Goal: Ask a question

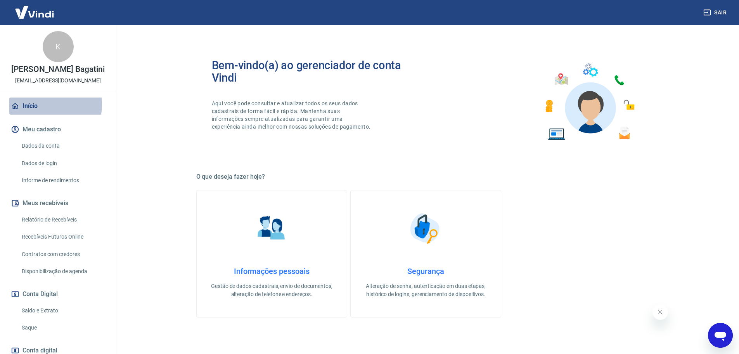
click at [44, 104] on link "Início" at bounding box center [57, 105] width 97 height 17
click at [52, 104] on link "Início" at bounding box center [57, 105] width 97 height 17
click at [44, 315] on link "Saldo e Extrato" at bounding box center [63, 310] width 88 height 16
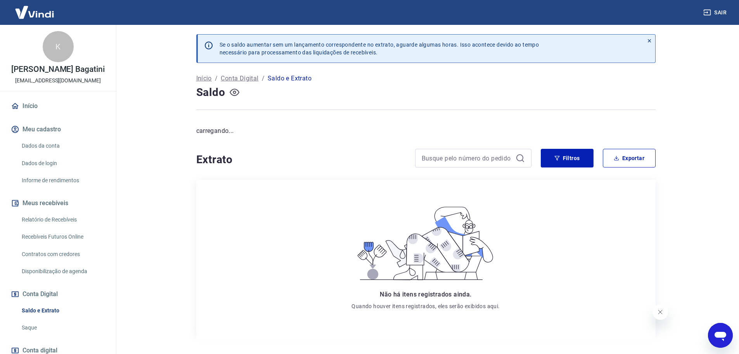
click at [234, 91] on icon "button" at bounding box center [234, 92] width 3 height 3
click at [237, 92] on icon "button" at bounding box center [235, 91] width 10 height 7
click at [41, 19] on img at bounding box center [34, 12] width 50 height 24
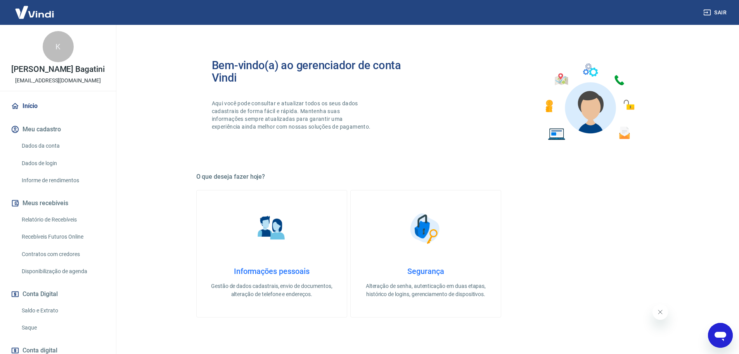
scroll to position [52, 0]
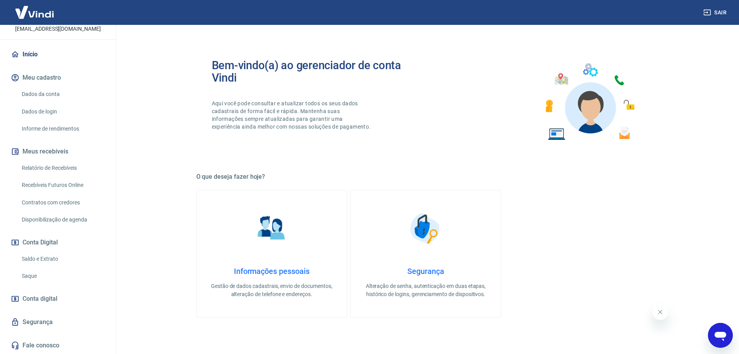
click at [34, 257] on link "Saldo e Extrato" at bounding box center [63, 259] width 88 height 16
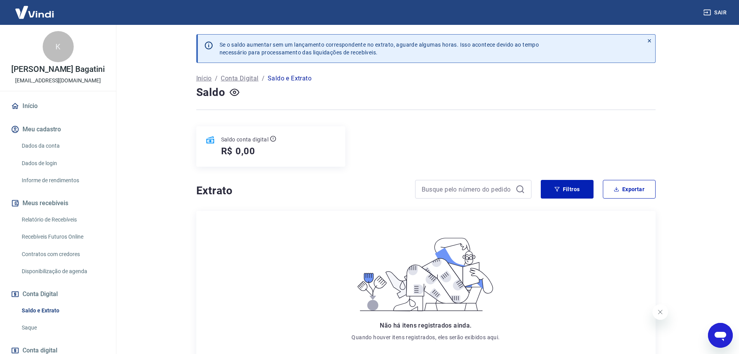
scroll to position [52, 0]
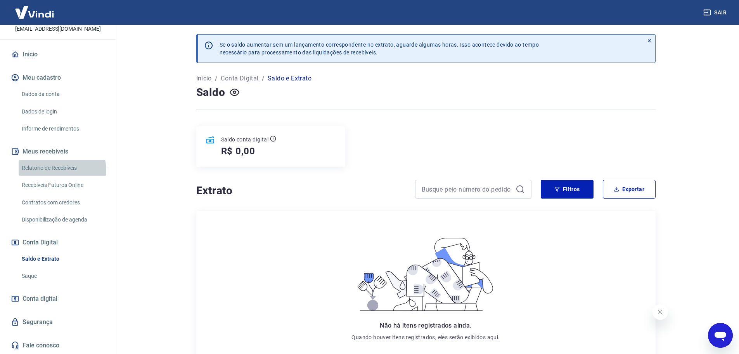
click at [62, 170] on link "Relatório de Recebíveis" at bounding box center [63, 168] width 88 height 16
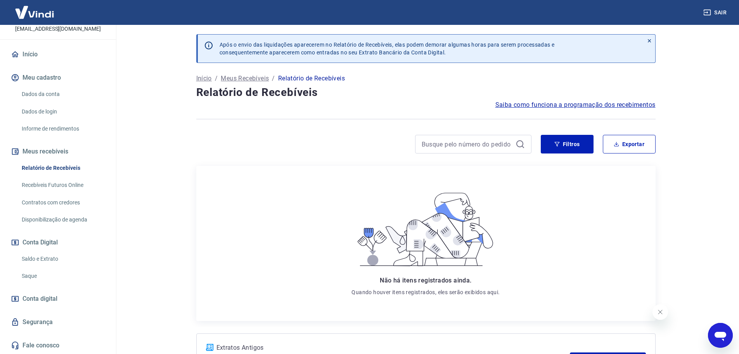
click at [248, 76] on p "Meus Recebíveis" at bounding box center [245, 78] width 48 height 9
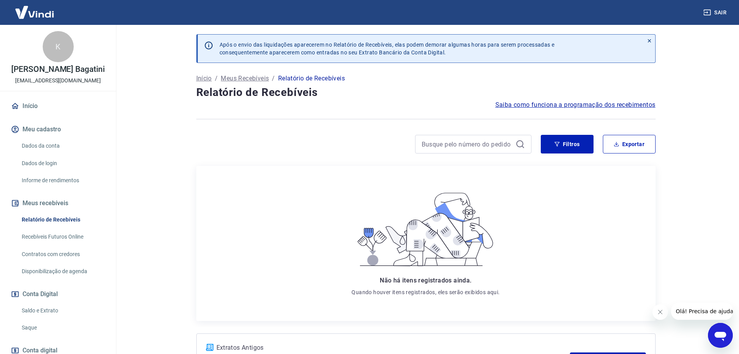
click at [68, 237] on link "Recebíveis Futuros Online" at bounding box center [63, 237] width 88 height 16
click at [727, 330] on icon "Abrir janela de mensagens" at bounding box center [721, 335] width 14 height 14
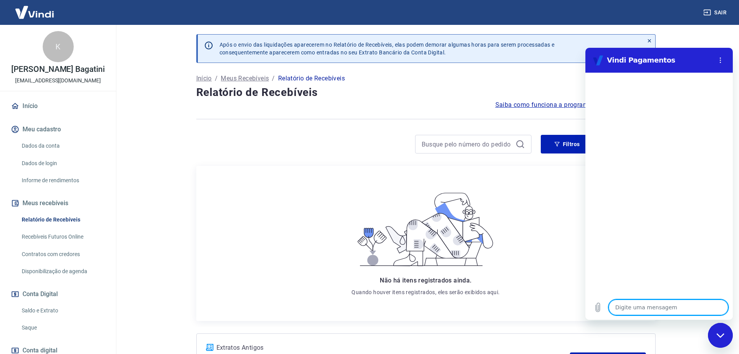
click at [645, 308] on textarea at bounding box center [669, 307] width 120 height 16
type textarea "A"
type textarea "x"
type textarea "AN"
type textarea "x"
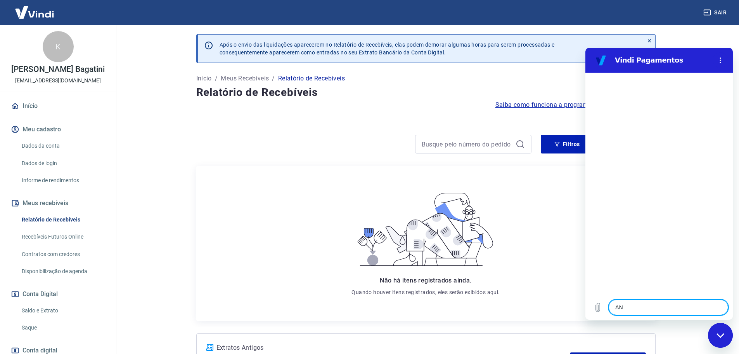
type textarea "ANA"
type textarea "x"
type textarea "ANAL"
type textarea "x"
type textarea "ANALI"
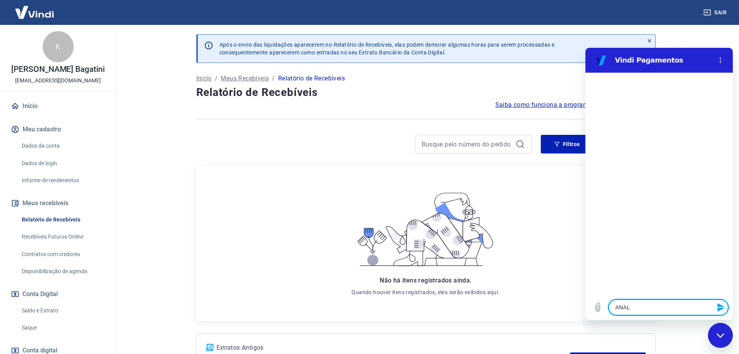
type textarea "x"
type textarea "ANALIS"
type textarea "x"
type textarea "ANALISA"
type textarea "x"
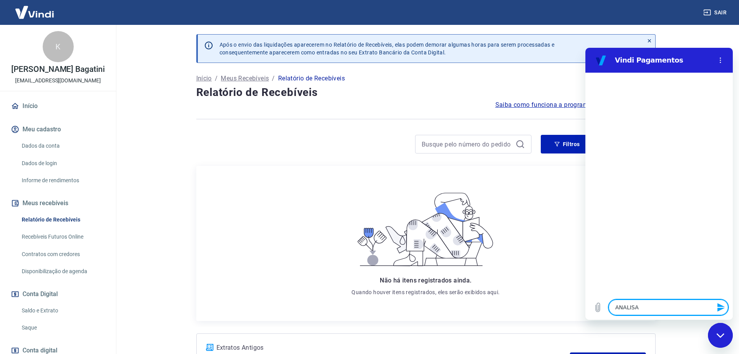
type textarea "ANALISAR"
type textarea "x"
type textarea "ANALISAR"
type textarea "x"
type textarea "ANALISAR T"
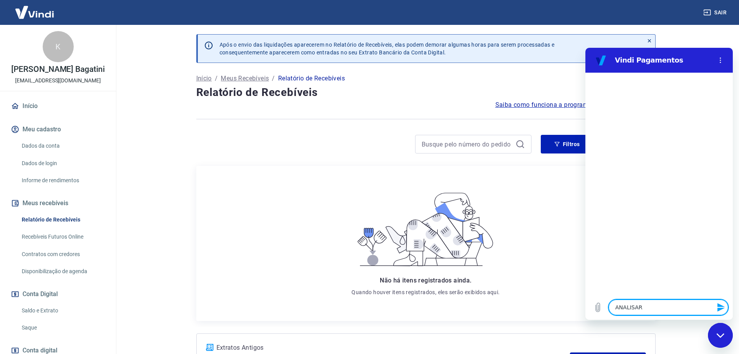
type textarea "x"
type textarea "ANALISAR TR"
type textarea "x"
type textarea "ANALISAR TRA"
type textarea "x"
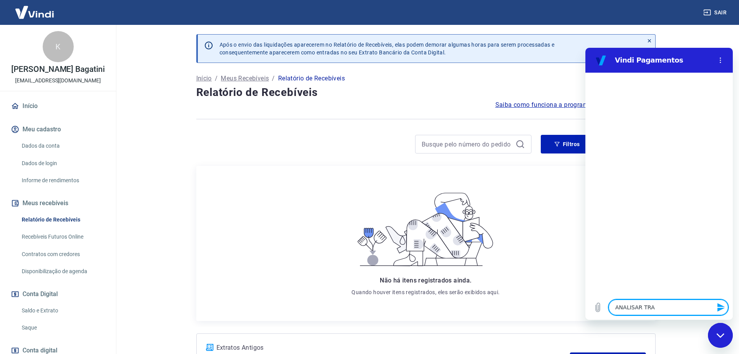
type textarea "ANALISAR TRAN"
type textarea "x"
type textarea "ANALISAR TRANS"
type textarea "x"
type textarea "ANALISAR TRANSA"
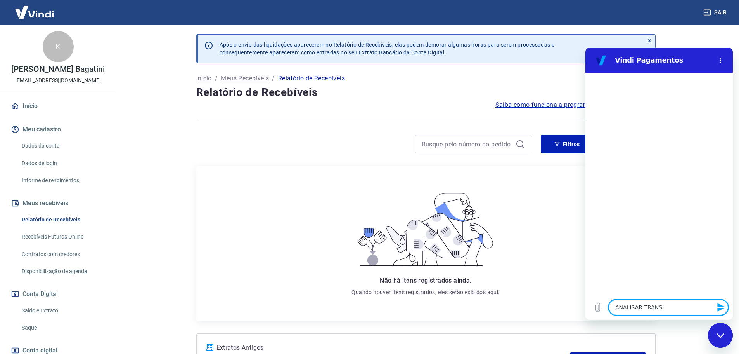
type textarea "x"
type textarea "ANALISAR TRANSAÇ"
type textarea "x"
type textarea "ANALISAR TRANSAÇÃ"
type textarea "x"
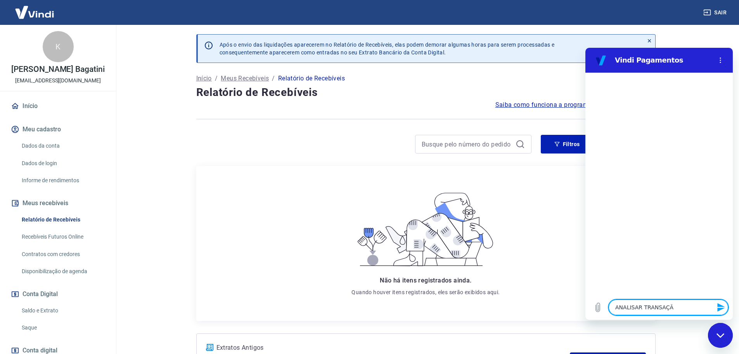
type textarea "ANALISAR TRANSAÇÃO"
type textarea "x"
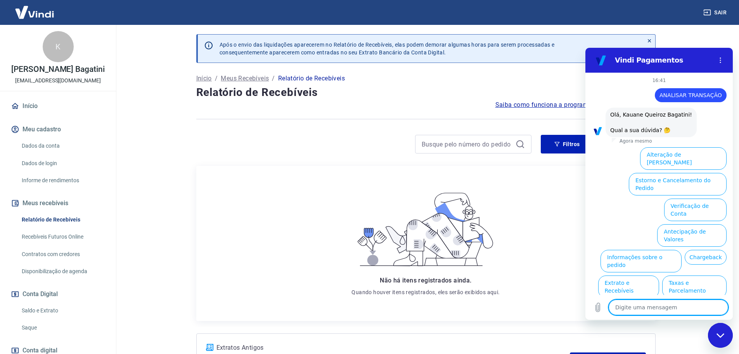
click at [645, 304] on textarea at bounding box center [669, 307] width 120 height 16
click at [658, 250] on button "Informações sobre o pedido" at bounding box center [641, 261] width 81 height 23
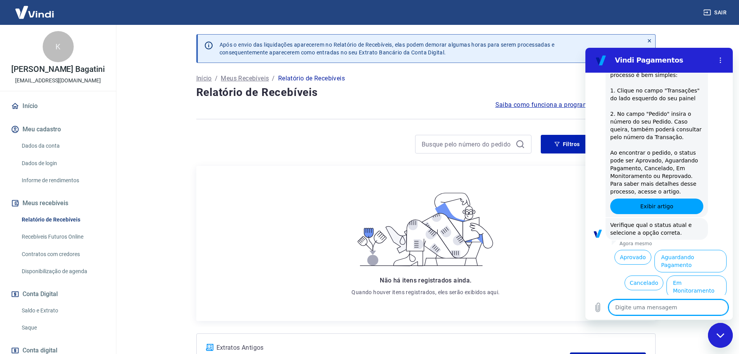
scroll to position [146, 0]
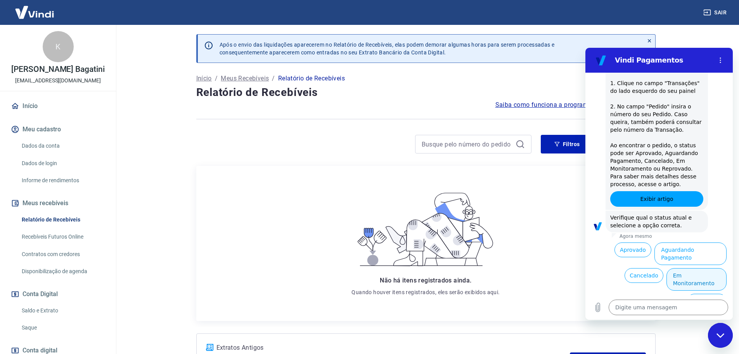
click at [690, 268] on button "Em Monitoramento" at bounding box center [697, 279] width 60 height 23
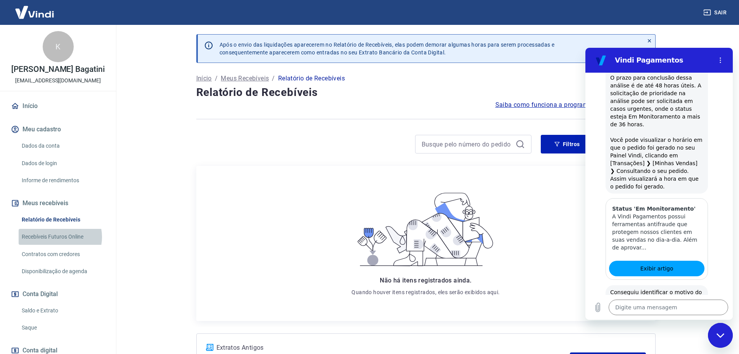
scroll to position [427, 0]
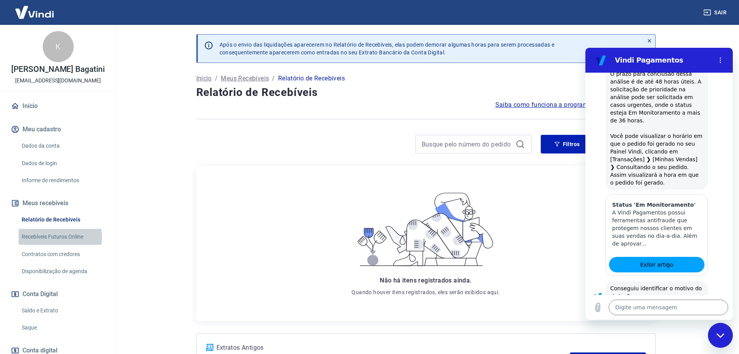
click at [58, 237] on link "Recebíveis Futuros Online" at bounding box center [63, 237] width 88 height 16
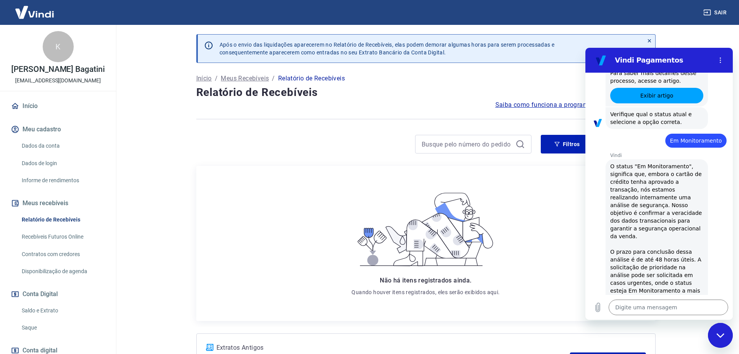
scroll to position [482, 0]
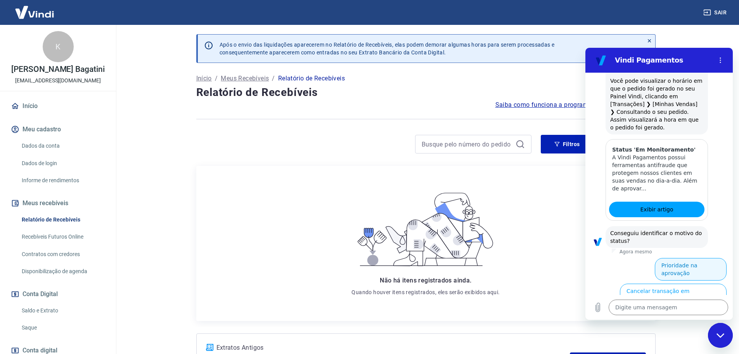
click at [689, 258] on button "Prioridade na aprovação" at bounding box center [691, 269] width 72 height 23
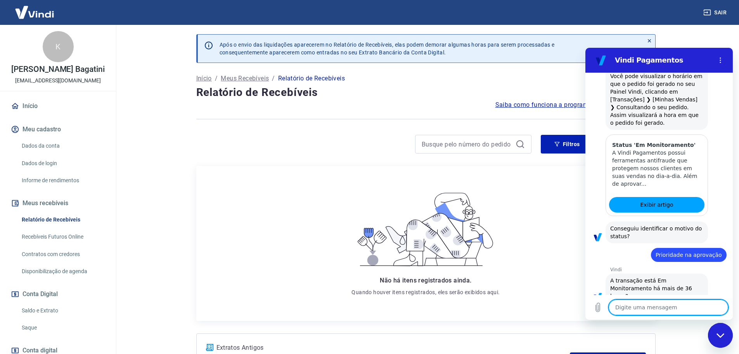
scroll to position [506, 0]
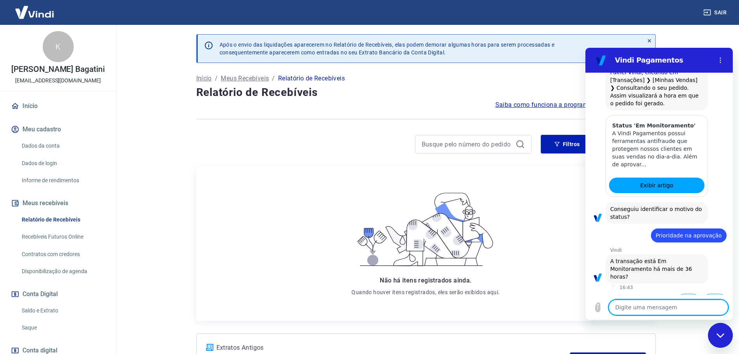
click at [666, 304] on textarea at bounding box center [669, 307] width 120 height 16
click at [709, 293] on button "Não" at bounding box center [715, 300] width 24 height 15
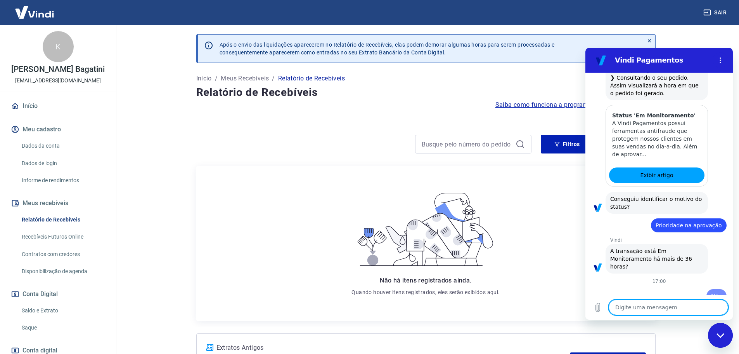
scroll to position [517, 0]
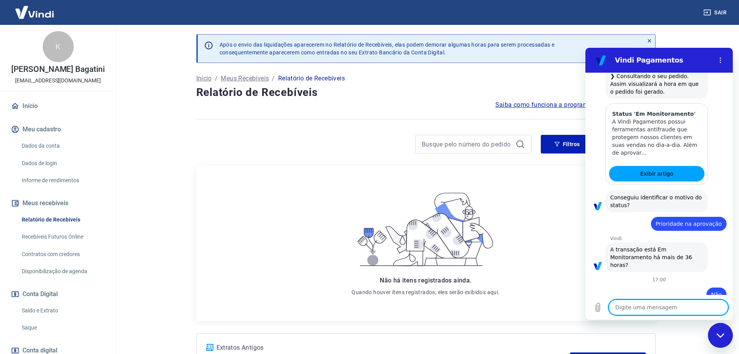
click at [682, 310] on textarea at bounding box center [669, 307] width 120 height 16
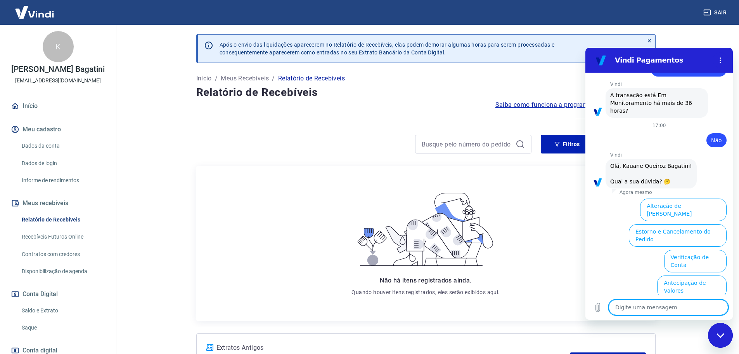
scroll to position [719, 0]
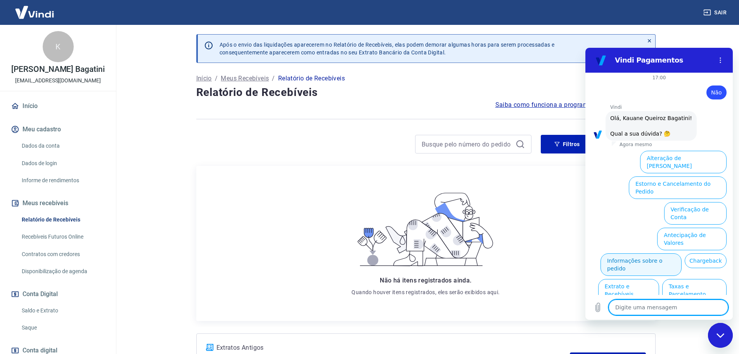
click at [682, 253] on button "Informações sobre o pedido" at bounding box center [641, 264] width 81 height 23
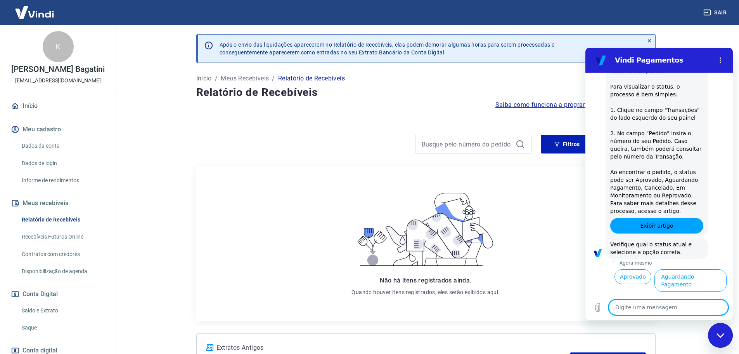
scroll to position [853, 0]
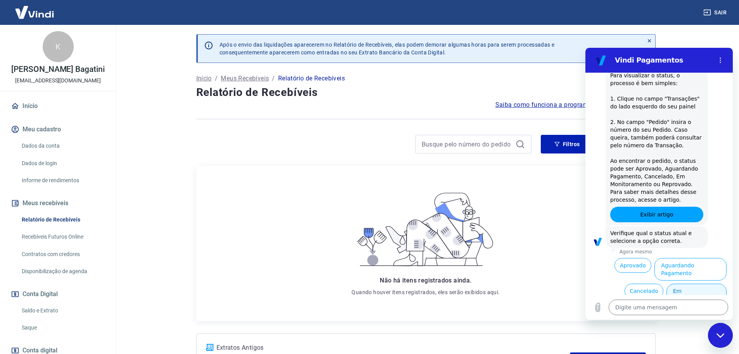
click at [699, 283] on button "Em Monitoramento" at bounding box center [697, 294] width 60 height 23
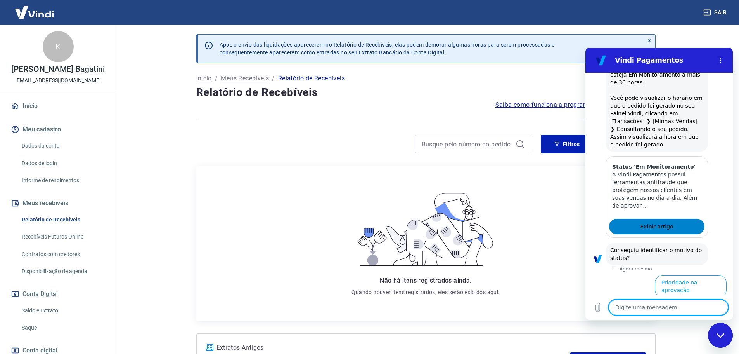
scroll to position [1189, 0]
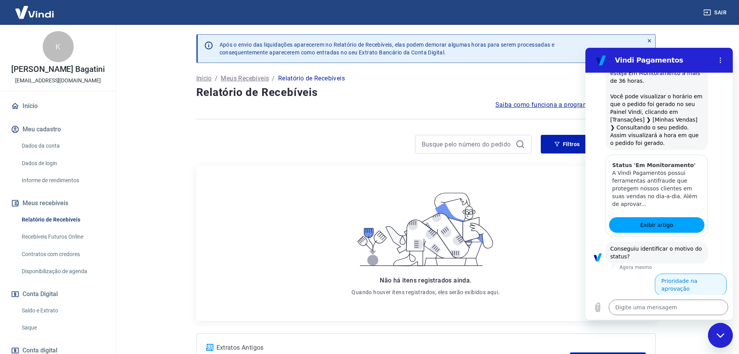
click at [692, 273] on button "Prioridade na aprovação" at bounding box center [691, 284] width 72 height 23
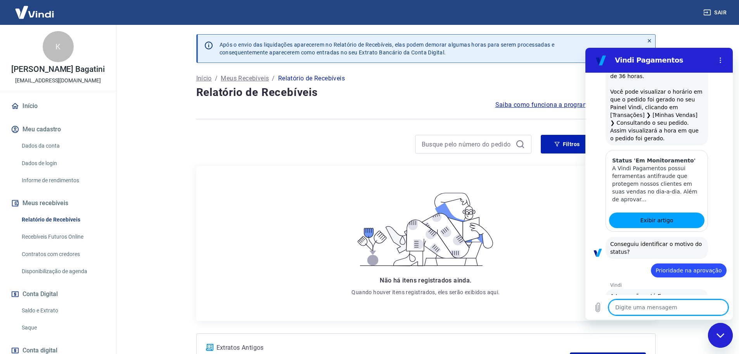
scroll to position [1213, 0]
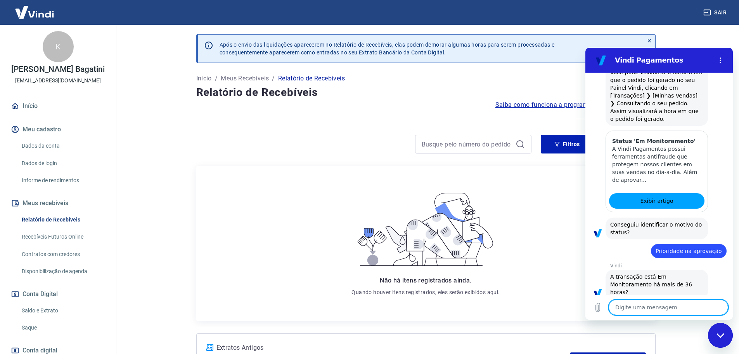
click at [704, 309] on button "Não" at bounding box center [715, 316] width 24 height 15
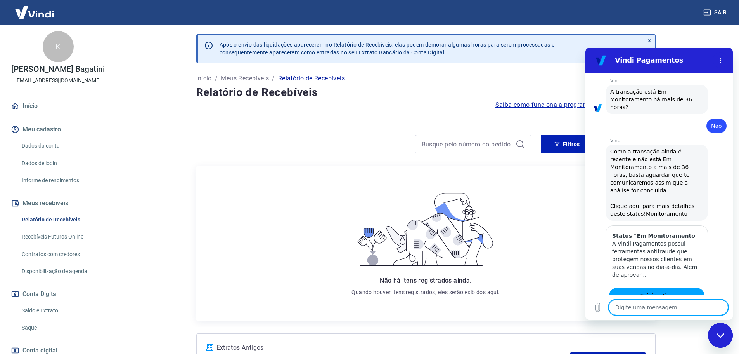
scroll to position [1417, 0]
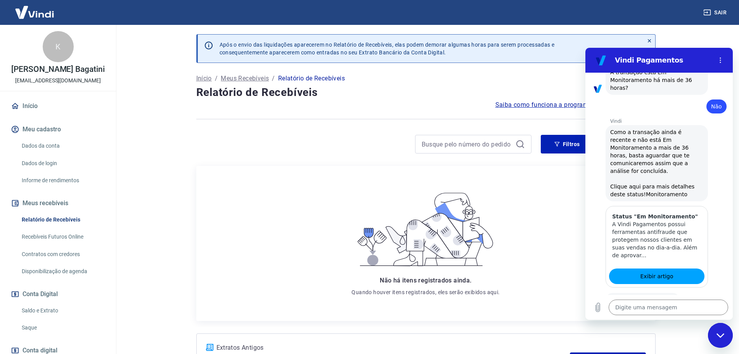
type textarea "x"
